Goal: Transaction & Acquisition: Purchase product/service

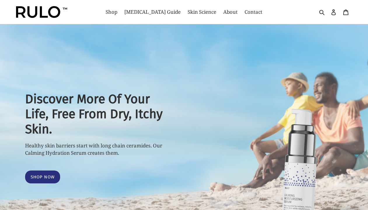
select select "most-helpful"
click at [117, 10] on span "Shop" at bounding box center [112, 11] width 12 height 7
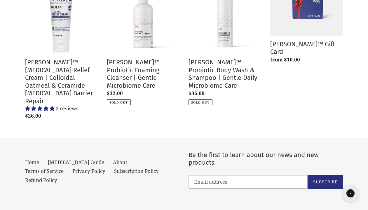
scroll to position [280, 0]
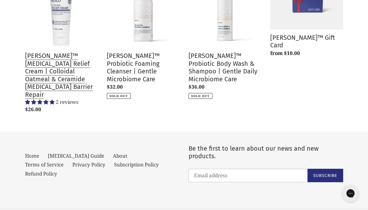
click at [74, 66] on link "[PERSON_NAME]™ [MEDICAL_DATA] Relief Cream | Colloidal Oatmeal & Ceramide [MEDI…" at bounding box center [61, 45] width 73 height 141
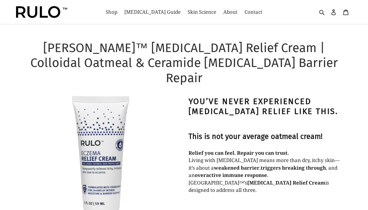
select select "most-helpful"
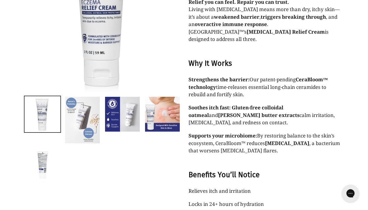
scroll to position [137, 0]
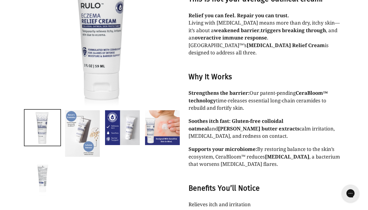
click at [48, 160] on img at bounding box center [43, 178] width 36 height 36
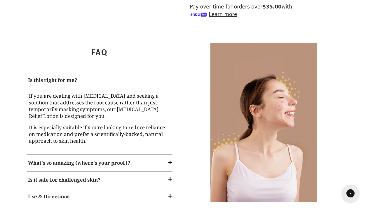
scroll to position [779, 0]
